Goal: Check status: Check status

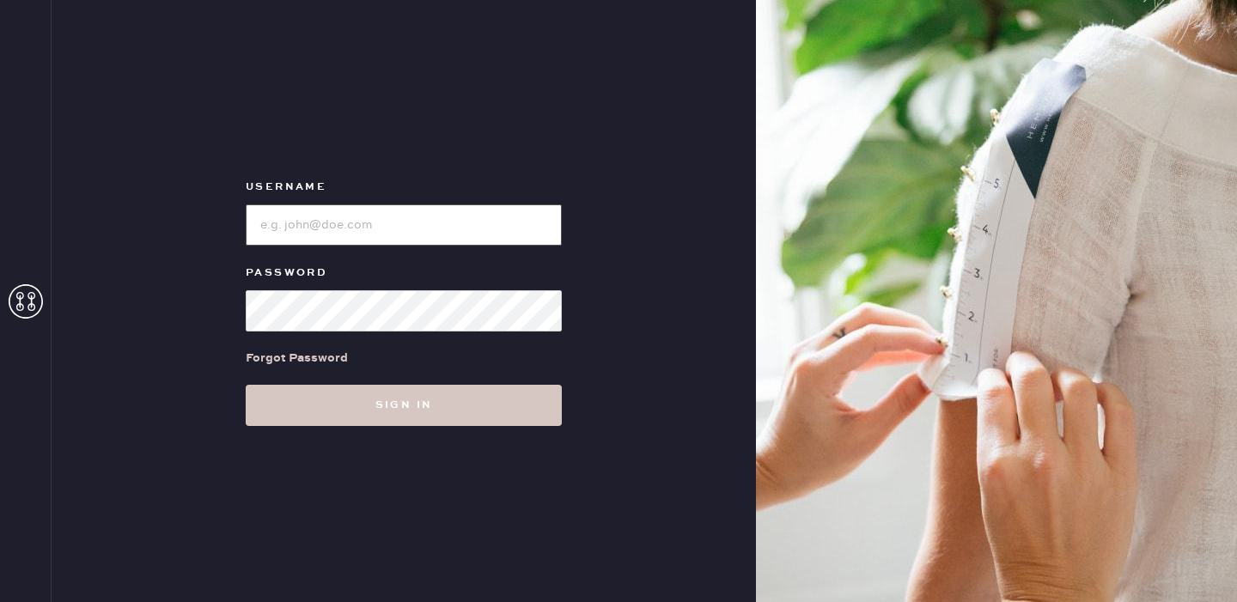
click at [373, 229] on input "loginName" at bounding box center [404, 224] width 316 height 41
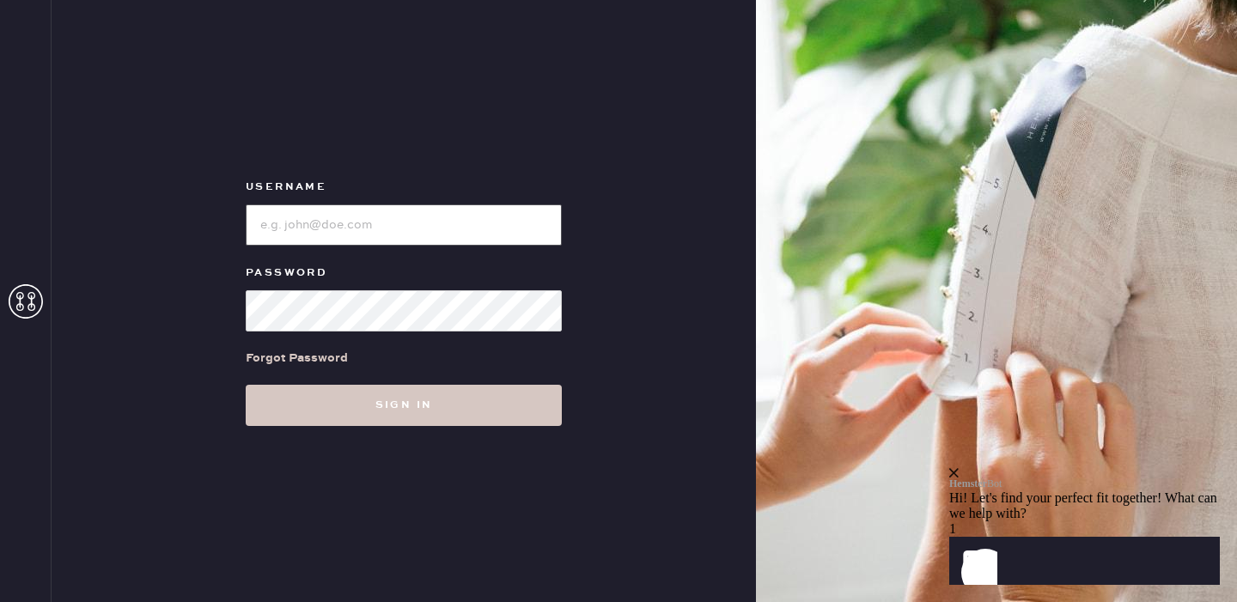
click at [381, 229] on input "loginName" at bounding box center [404, 224] width 316 height 41
type input "[EMAIL_ADDRESS][DOMAIN_NAME]"
click at [314, 359] on div "Forgot Password" at bounding box center [297, 358] width 102 height 19
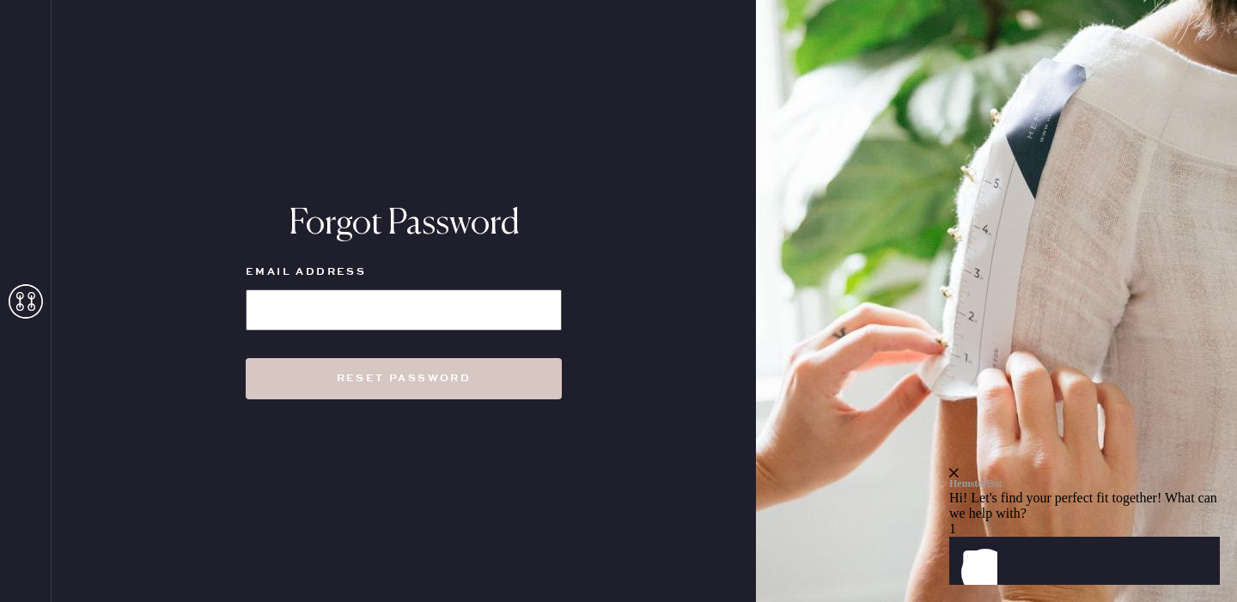
click at [320, 308] on input at bounding box center [404, 310] width 316 height 41
type input "[EMAIL_ADDRESS][DOMAIN_NAME]"
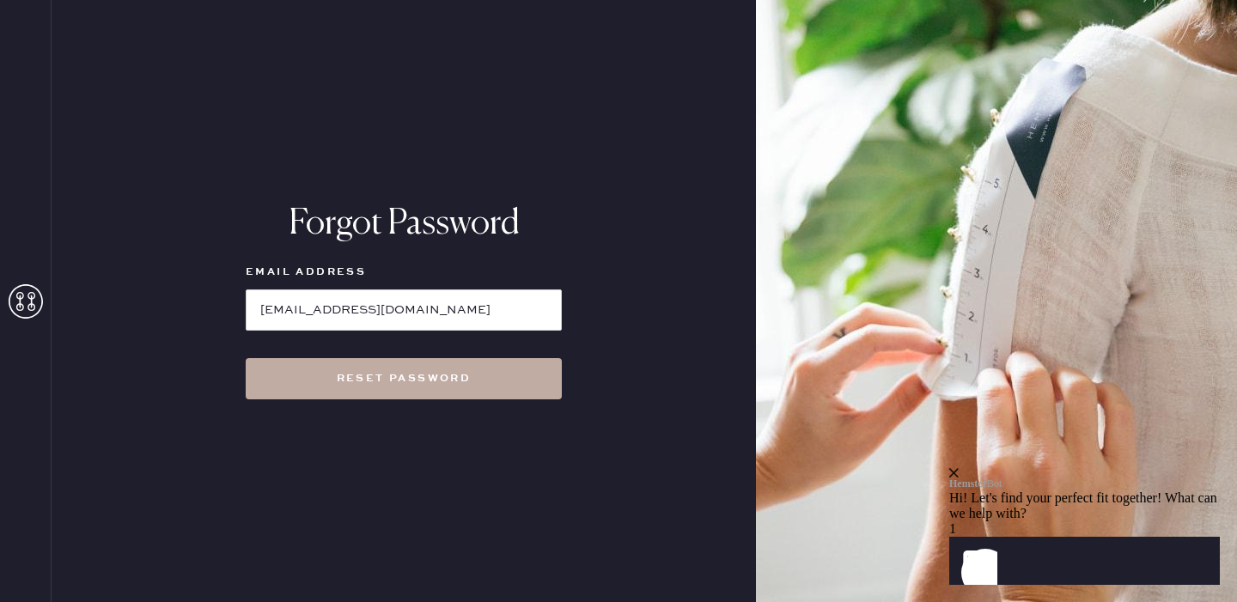
click at [348, 383] on button "Reset Password" at bounding box center [404, 378] width 316 height 41
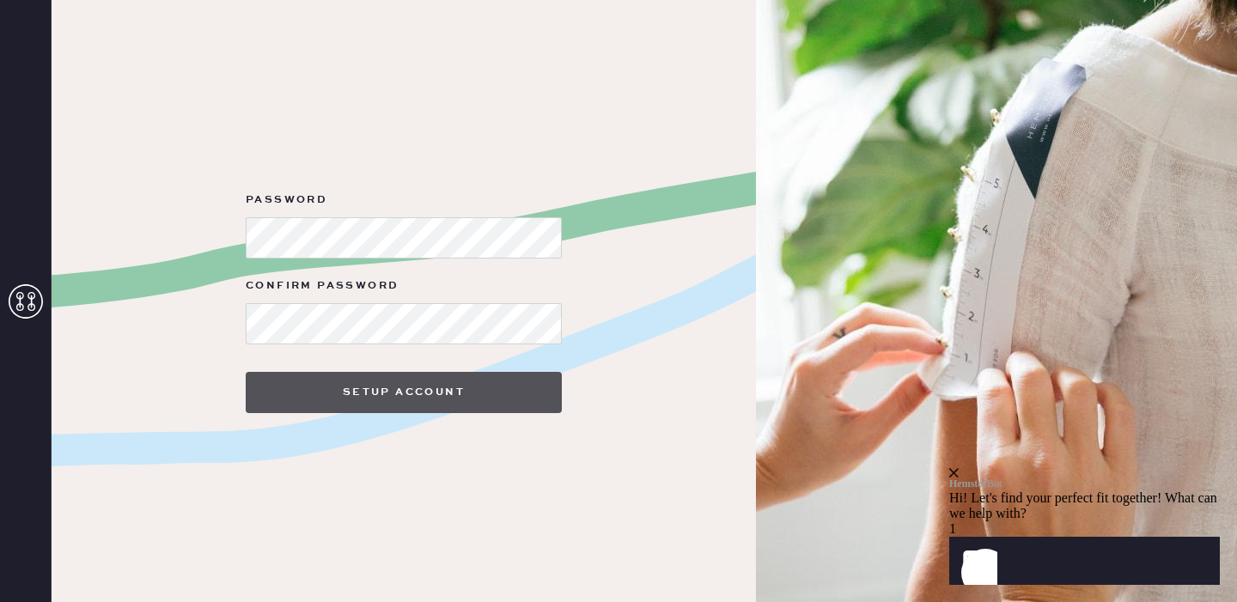
click at [336, 387] on button "Setup Account" at bounding box center [404, 392] width 316 height 41
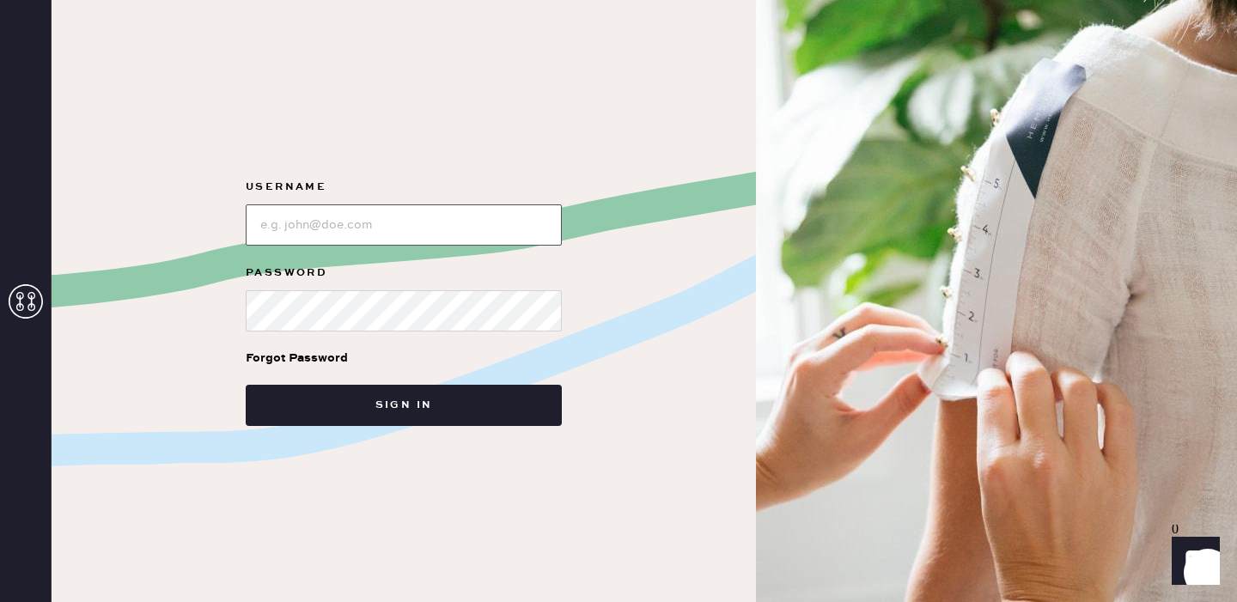
click at [382, 224] on input "loginName" at bounding box center [404, 224] width 316 height 41
click at [936, 206] on img at bounding box center [996, 301] width 481 height 602
click at [465, 247] on form "Username Password Forgot Password Sign in" at bounding box center [404, 301] width 344 height 249
click at [463, 243] on input "loginName" at bounding box center [404, 224] width 316 height 41
type input "[EMAIL_ADDRESS][DOMAIN_NAME]"
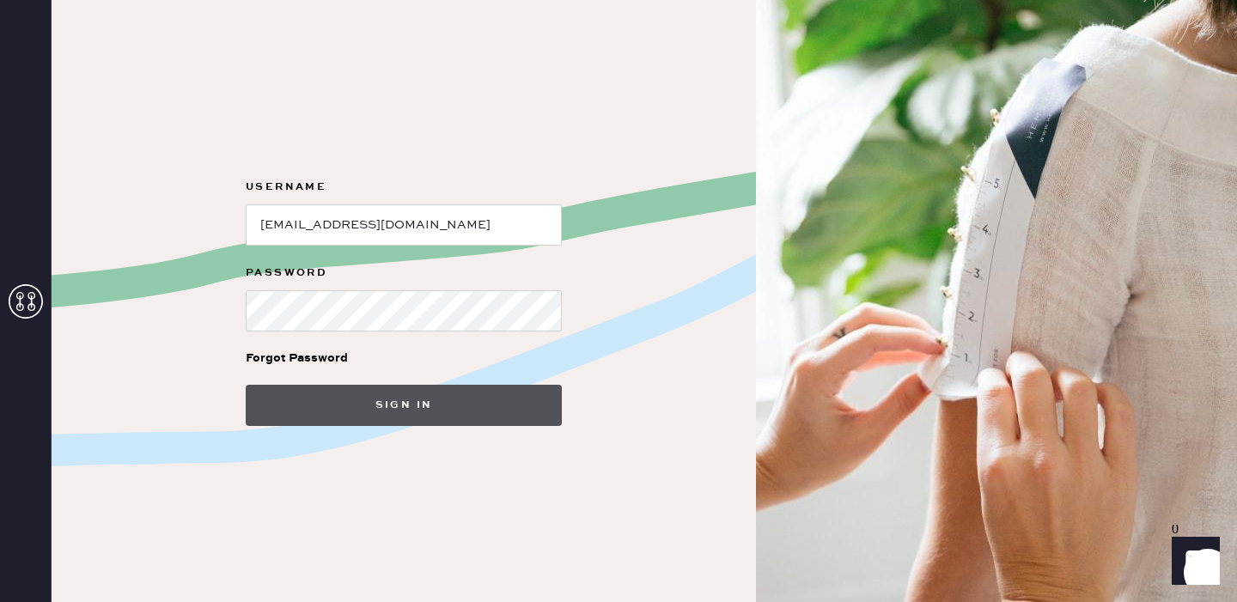
click at [404, 409] on button "Sign in" at bounding box center [404, 405] width 316 height 41
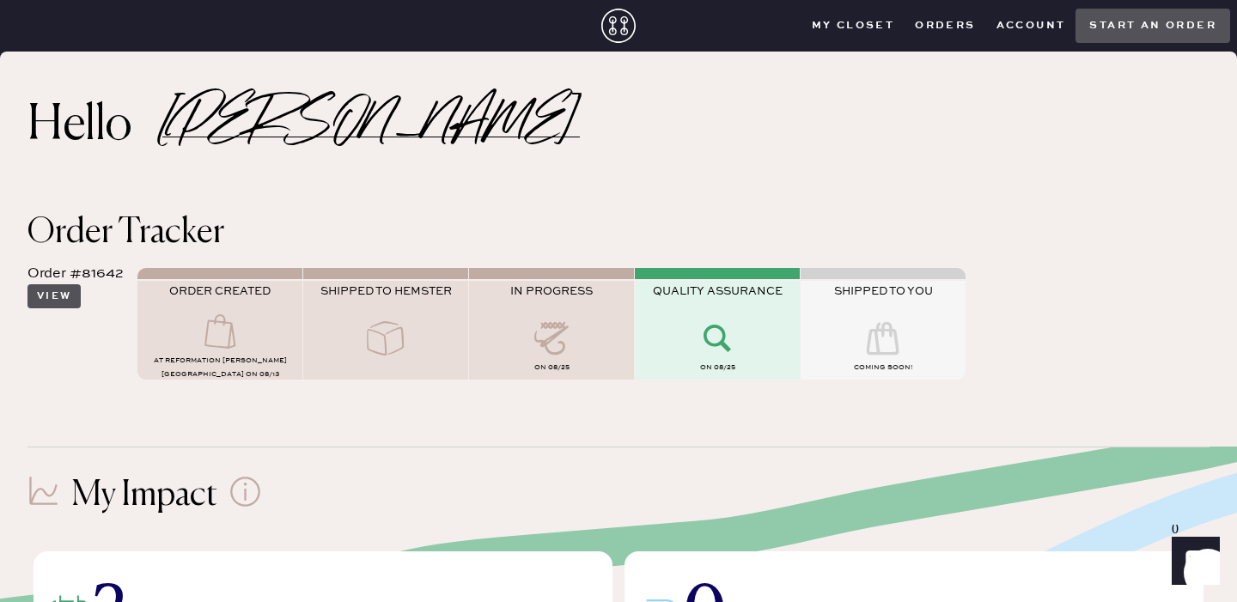
click at [52, 290] on button "View" at bounding box center [53, 296] width 53 height 24
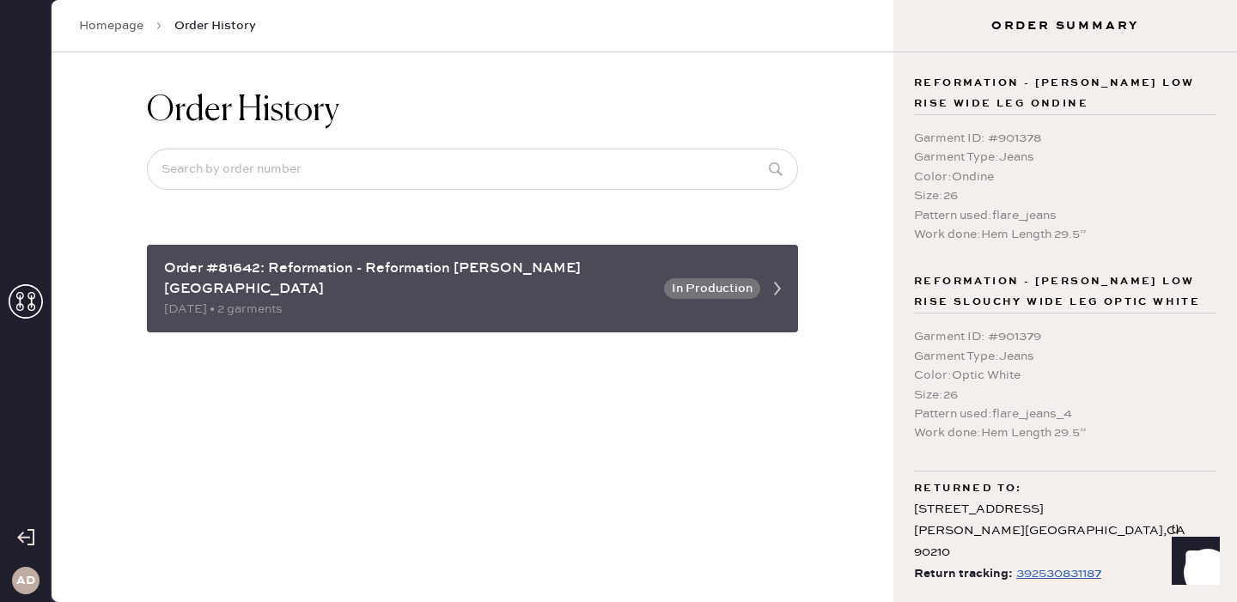
click at [741, 280] on button "In Production" at bounding box center [712, 288] width 96 height 21
click at [760, 282] on icon at bounding box center [777, 288] width 34 height 34
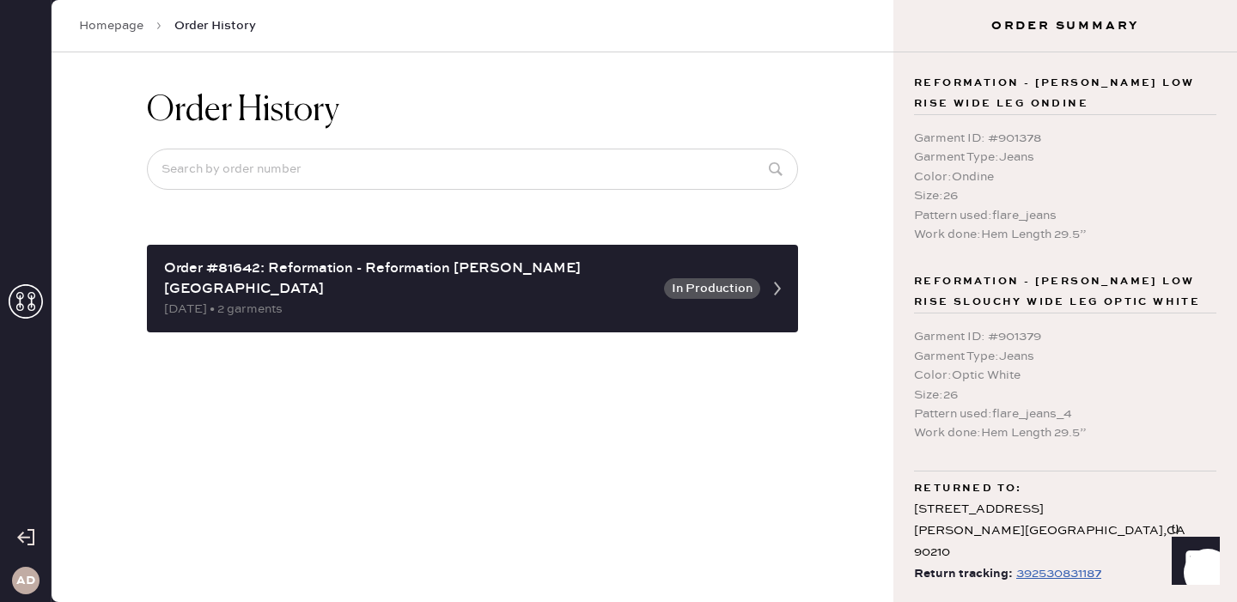
click at [1038, 564] on div "392530831187" at bounding box center [1058, 574] width 85 height 21
